Goal: Information Seeking & Learning: Learn about a topic

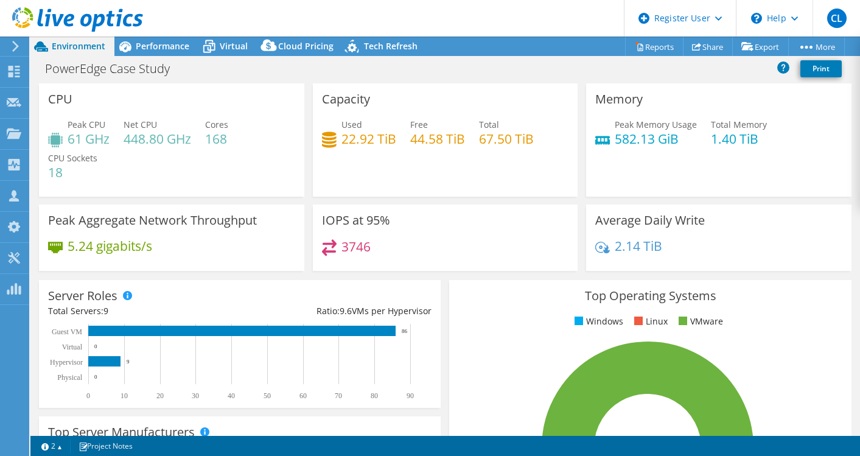
select select "USD"
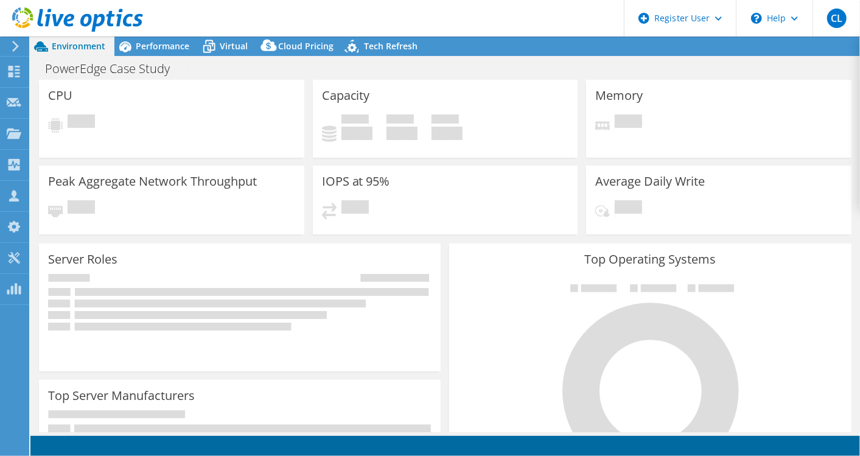
select select "USD"
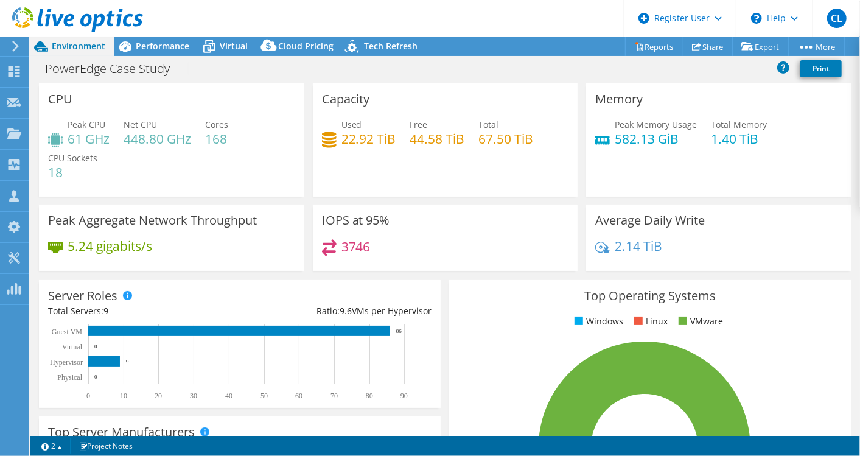
click at [218, 52] on icon at bounding box center [208, 46] width 21 height 21
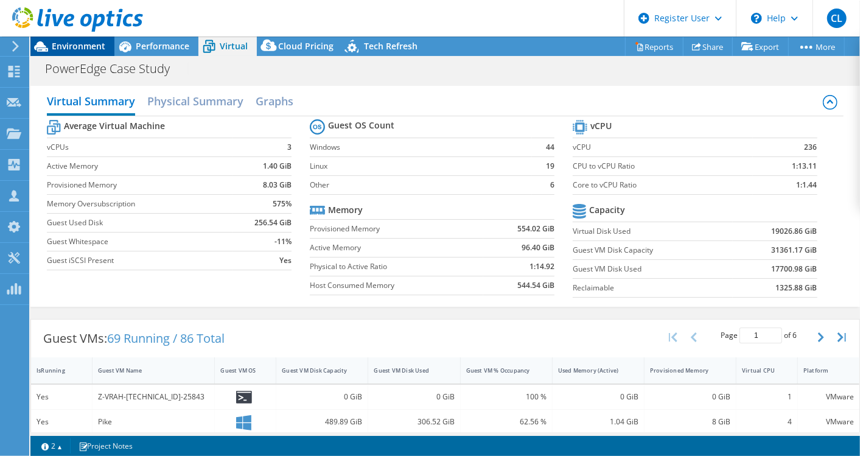
click at [103, 43] on span "Environment" at bounding box center [79, 46] width 54 height 12
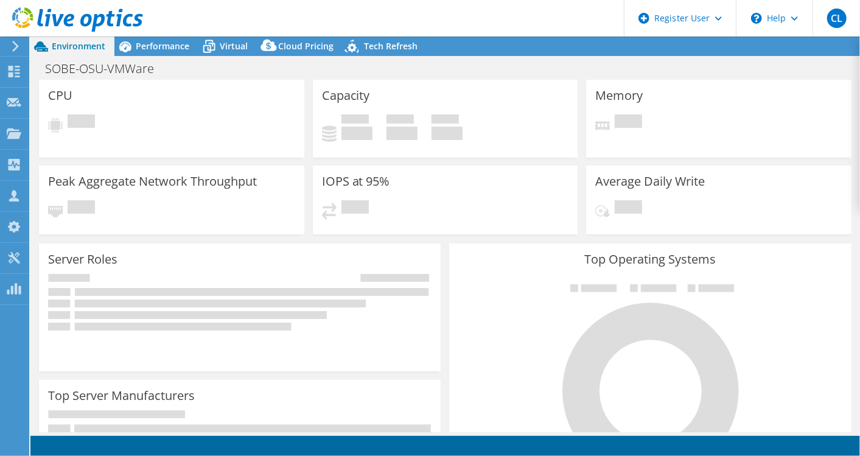
select select "USD"
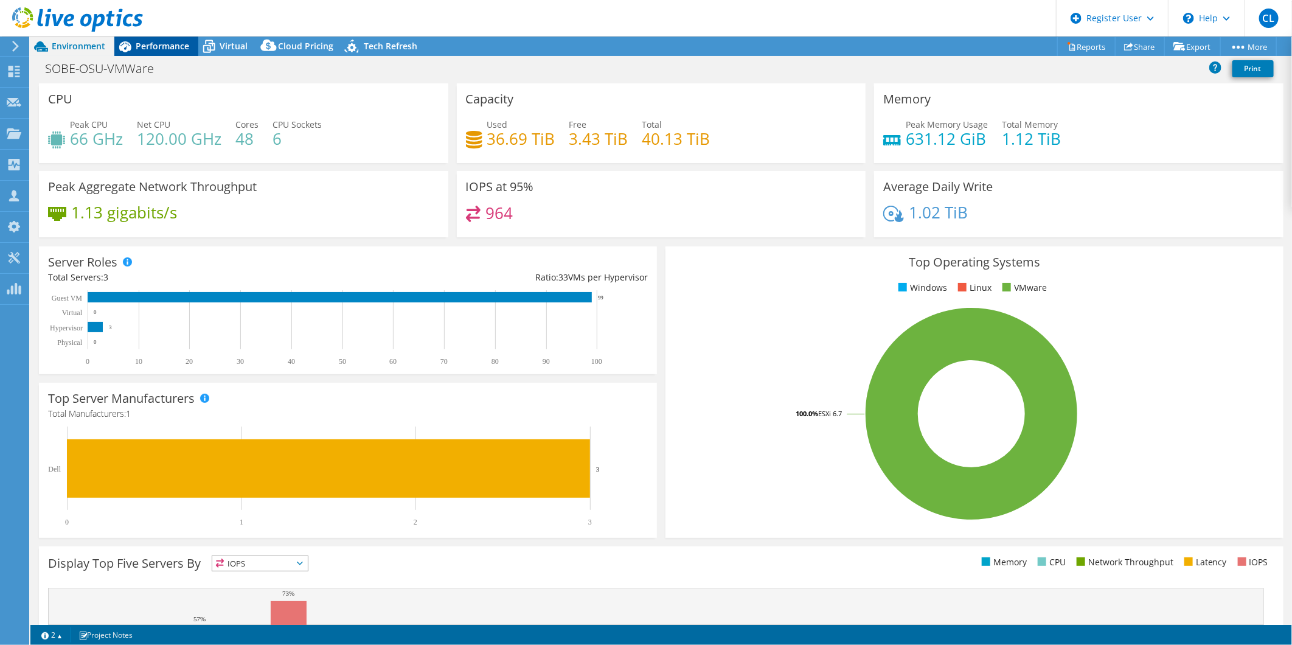
click at [184, 53] on div "Performance" at bounding box center [156, 46] width 84 height 19
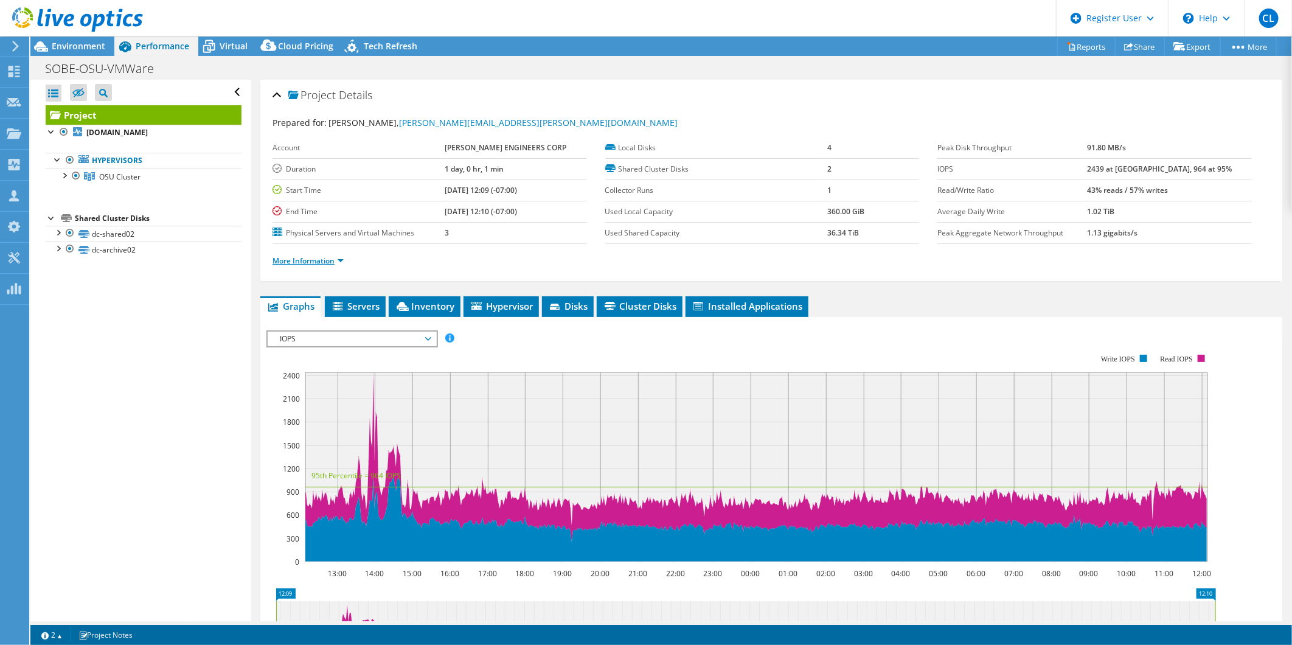
click at [335, 262] on link "More Information" at bounding box center [308, 261] width 71 height 10
